Goal: Task Accomplishment & Management: Manage account settings

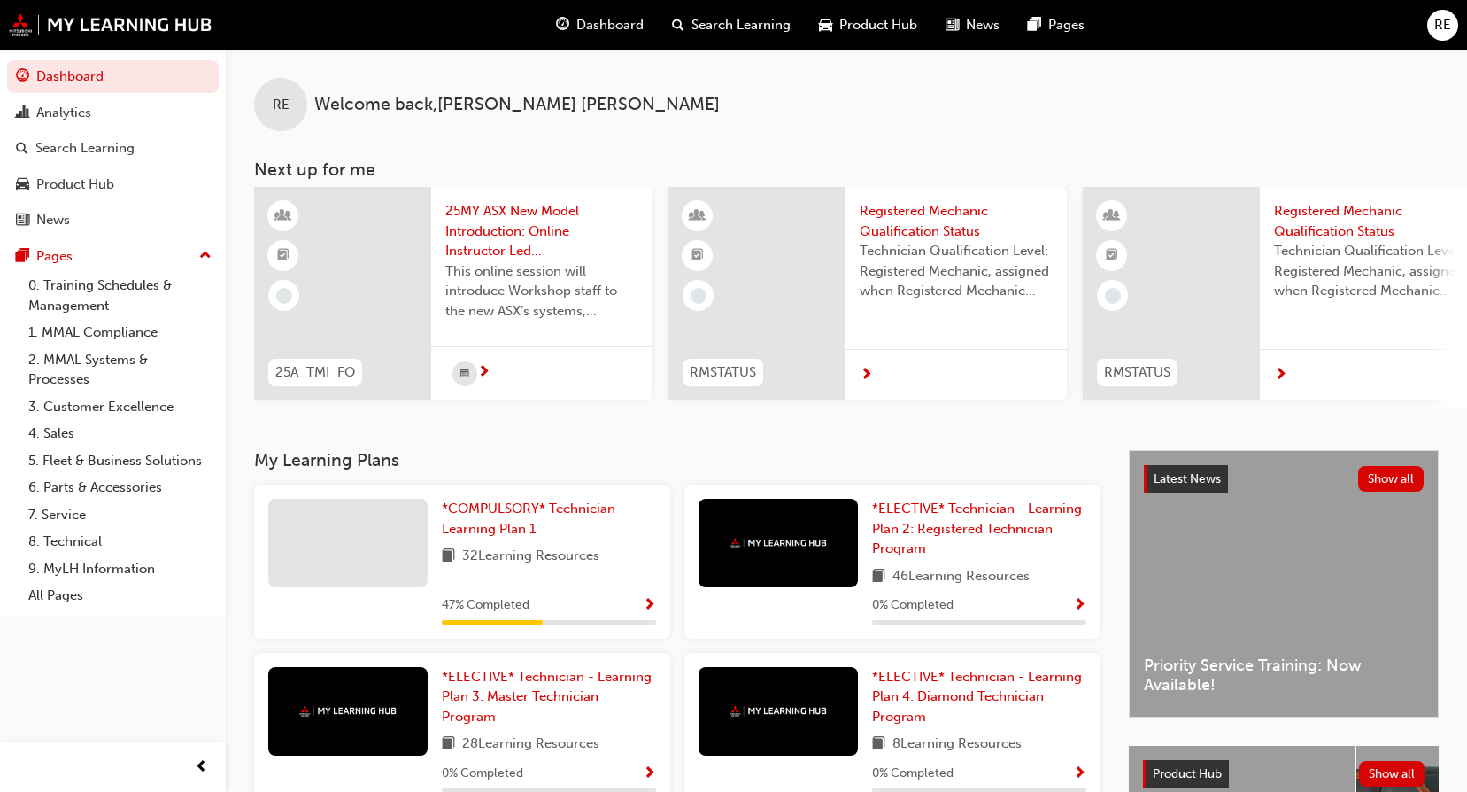
click at [1436, 22] on span "RE" at bounding box center [1442, 25] width 17 height 20
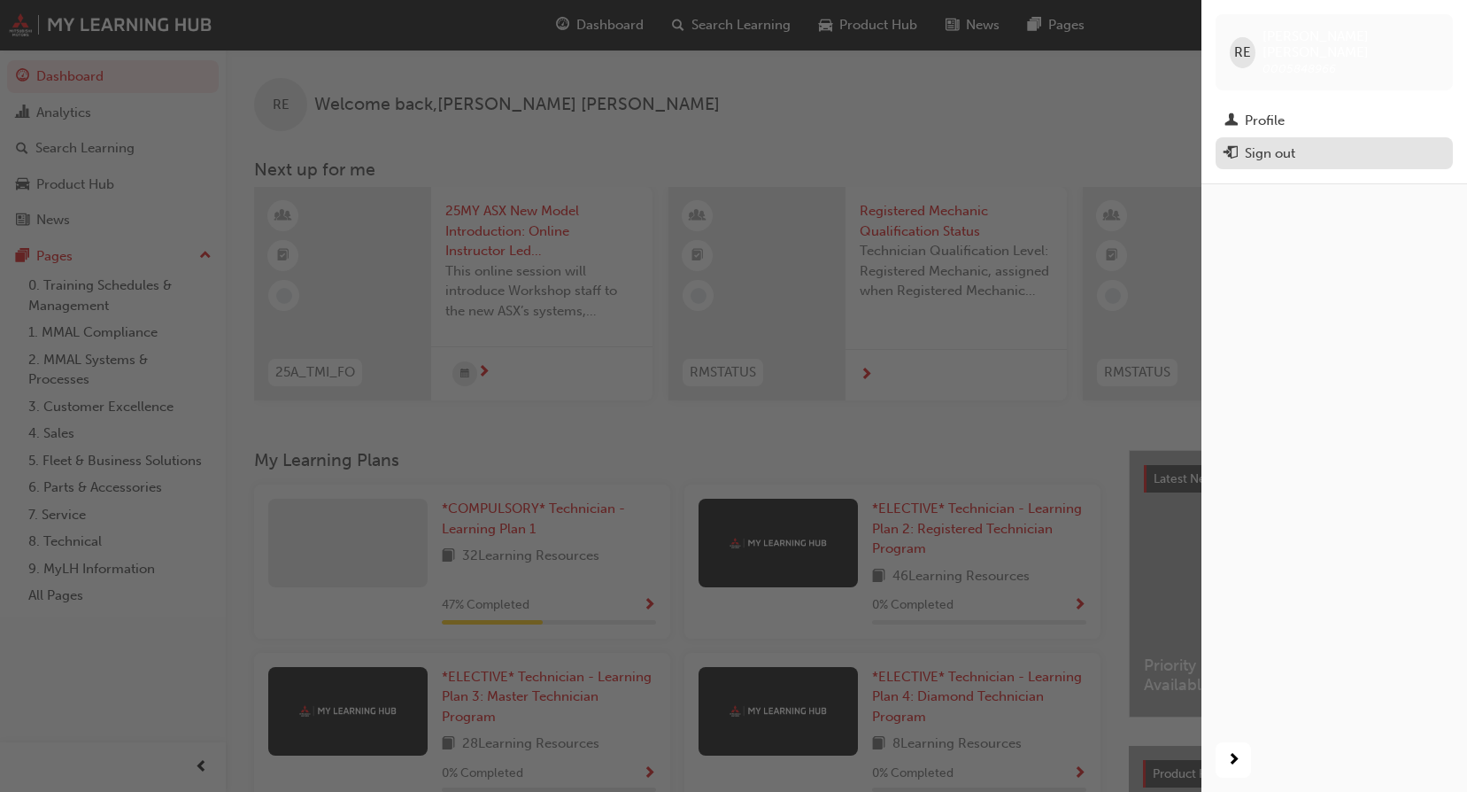
click at [1322, 143] on div "Sign out" at bounding box center [1334, 154] width 220 height 22
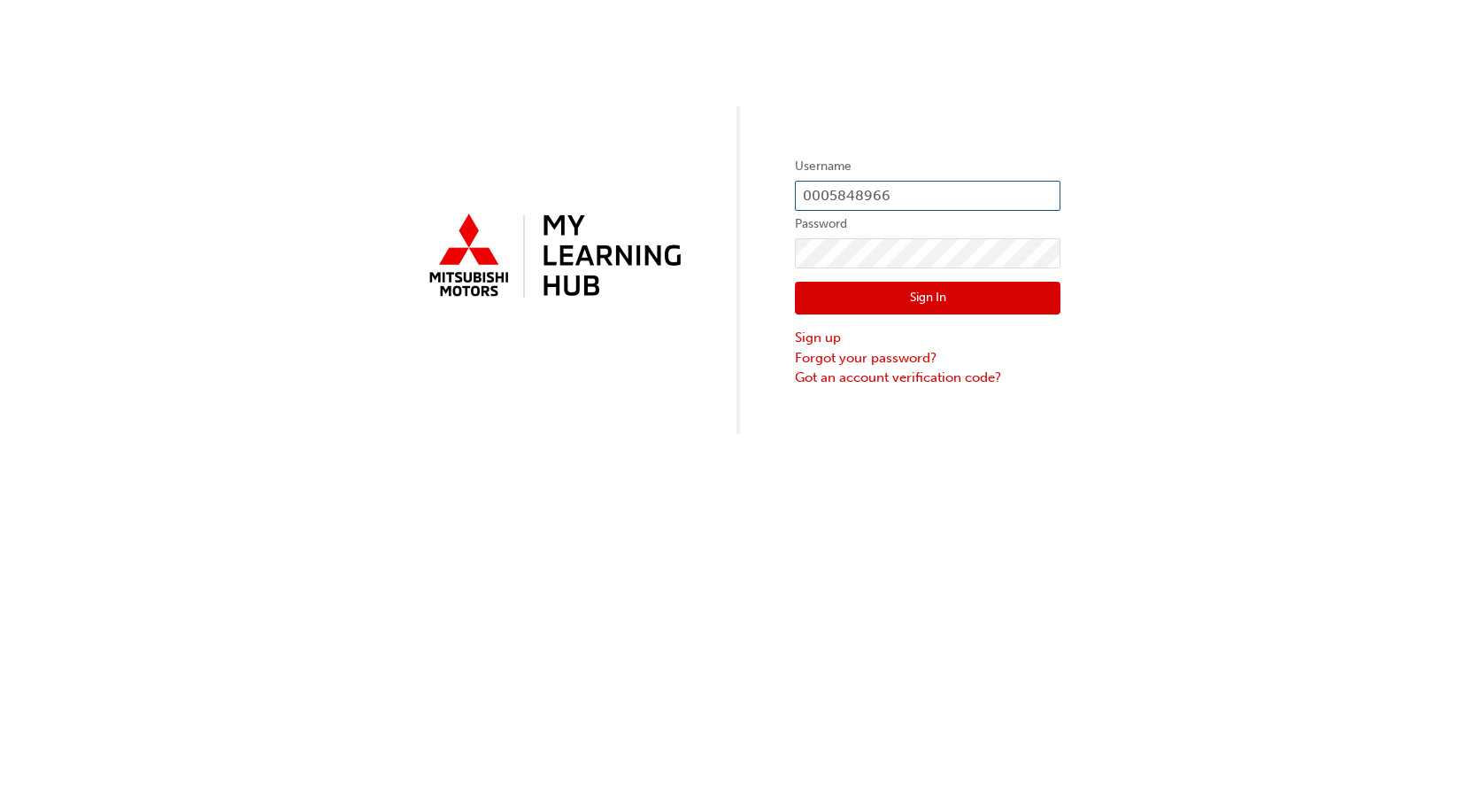
click at [971, 186] on input "0005848966" at bounding box center [928, 196] width 266 height 30
type input "0005002257"
click at [924, 295] on button "Sign In" at bounding box center [928, 299] width 266 height 34
